Goal: Check status: Check status

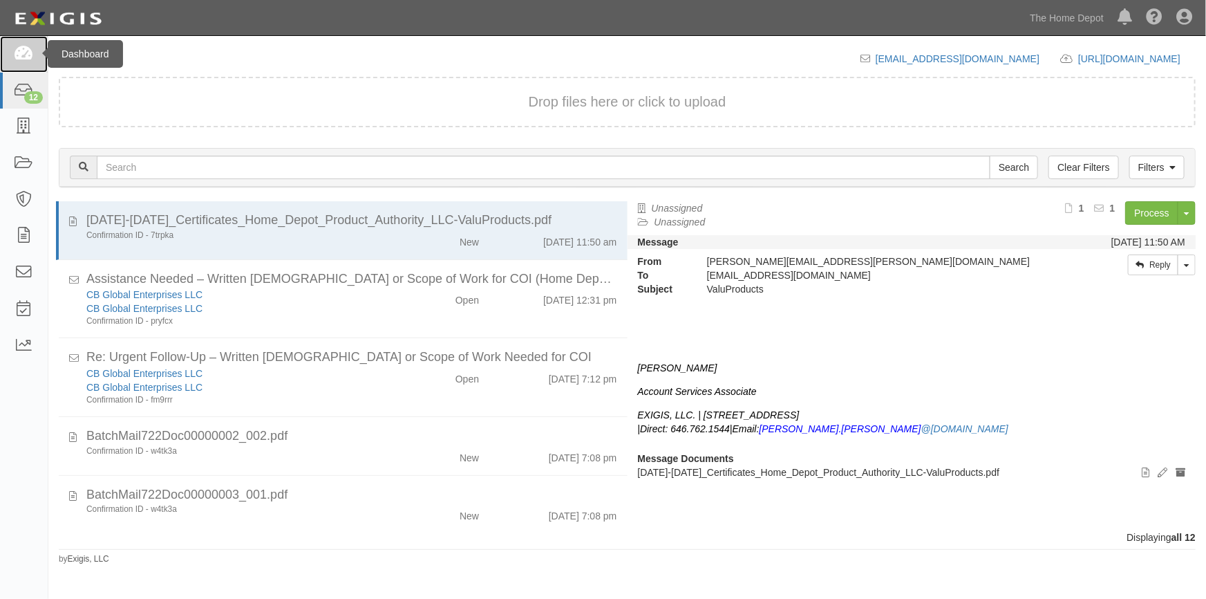
click at [31, 53] on icon at bounding box center [23, 54] width 19 height 16
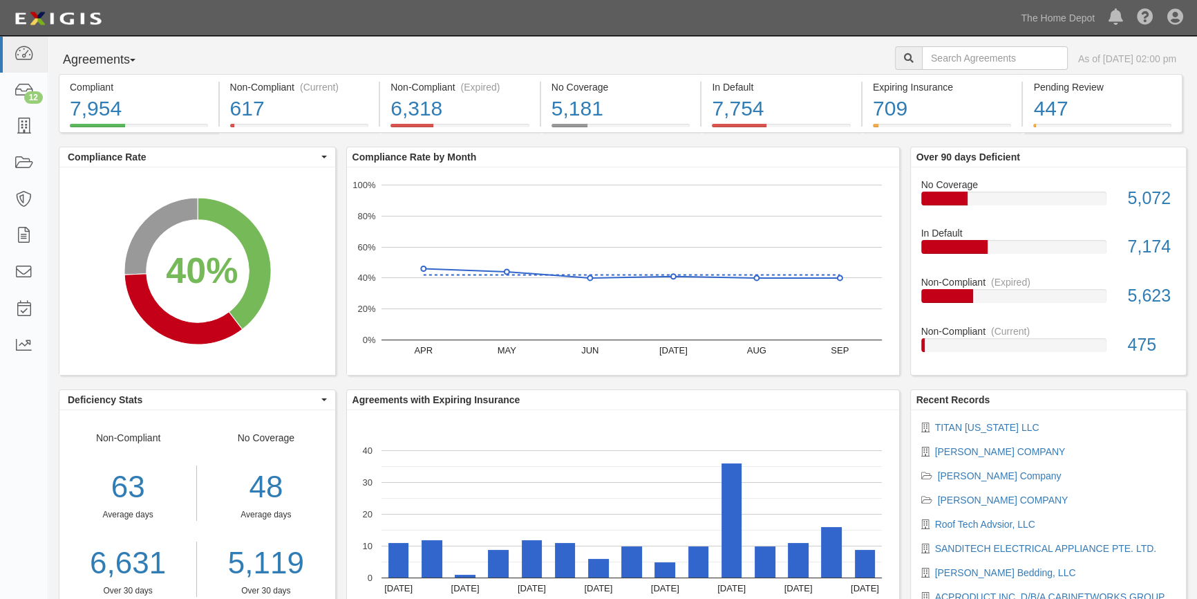
click at [991, 444] on li "[PERSON_NAME] COMPANY" at bounding box center [1048, 451] width 255 height 14
click at [991, 447] on link "[PERSON_NAME] COMPANY" at bounding box center [1000, 451] width 131 height 11
